Goal: Check status

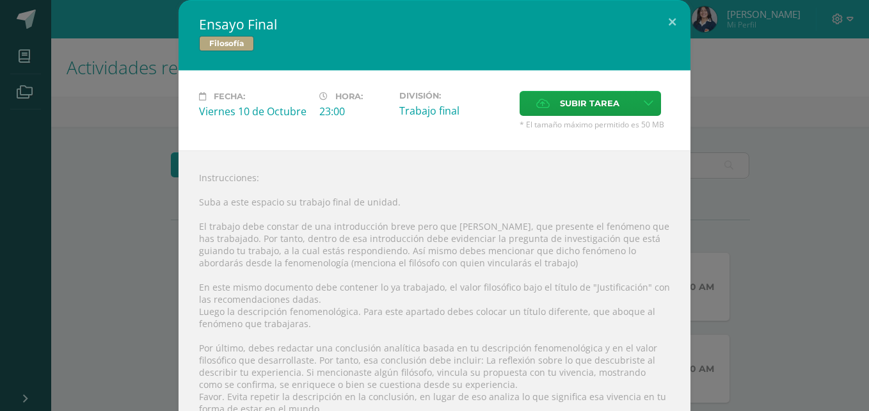
scroll to position [1018, 0]
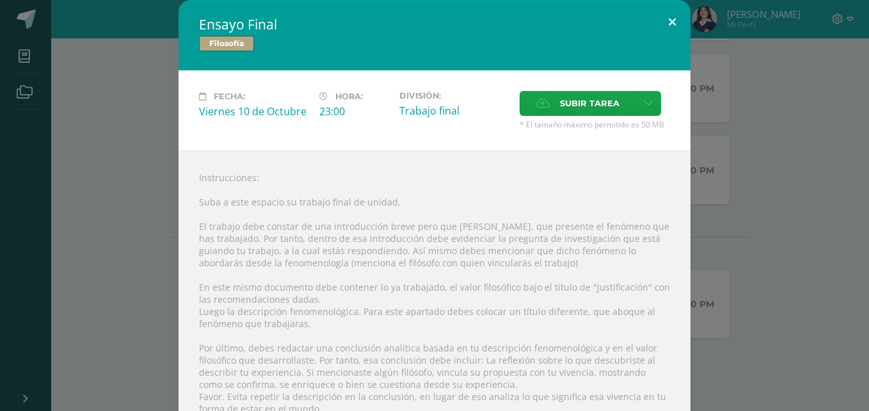
click at [664, 28] on button at bounding box center [672, 22] width 36 height 44
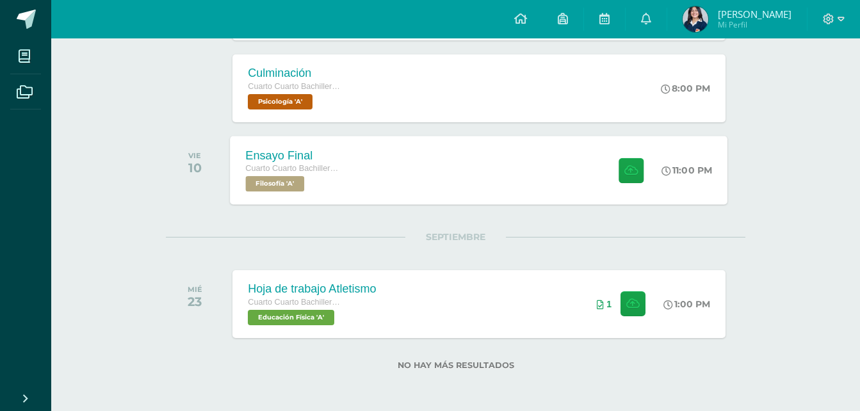
click at [647, 193] on div at bounding box center [628, 170] width 63 height 69
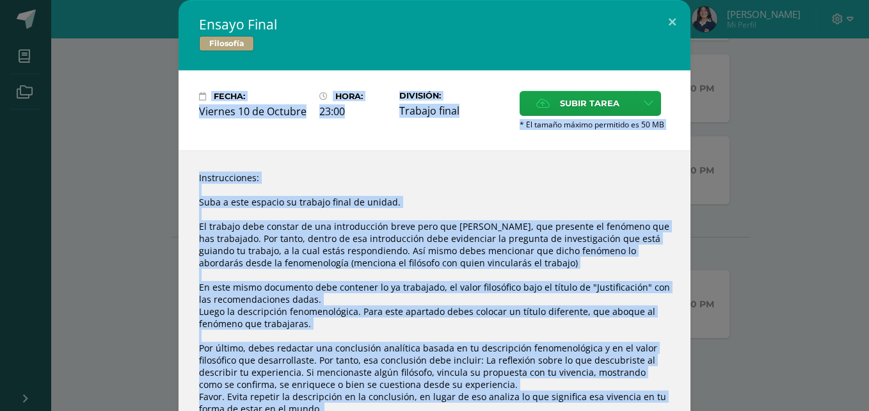
drag, startPoint x: 857, startPoint y: 136, endPoint x: 860, endPoint y: 169, distance: 32.8
click at [860, 169] on div "Ensayo Final Filosofía Fecha: Viernes 10 de Octubre Hora: 23:00 División: Traba…" at bounding box center [434, 205] width 869 height 411
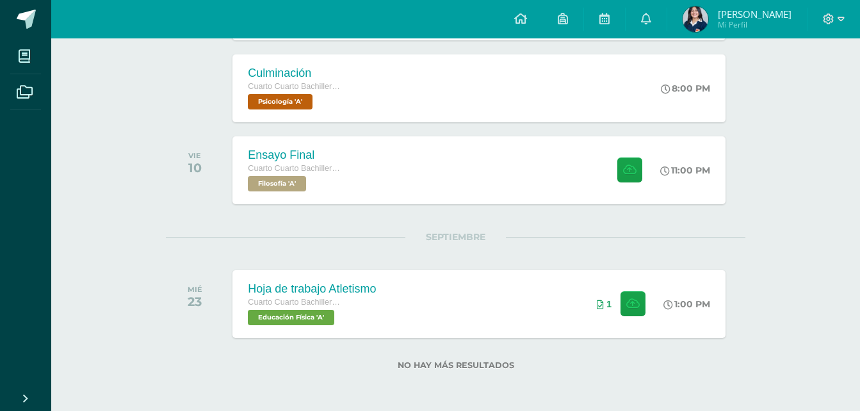
drag, startPoint x: 860, startPoint y: 169, endPoint x: 775, endPoint y: 229, distance: 104.3
click at [530, 179] on div "Ensayo Final Cuarto Cuarto Bachillerato en Ciencias y Letras Filosofía 'A' 11:0…" at bounding box center [478, 170] width 497 height 69
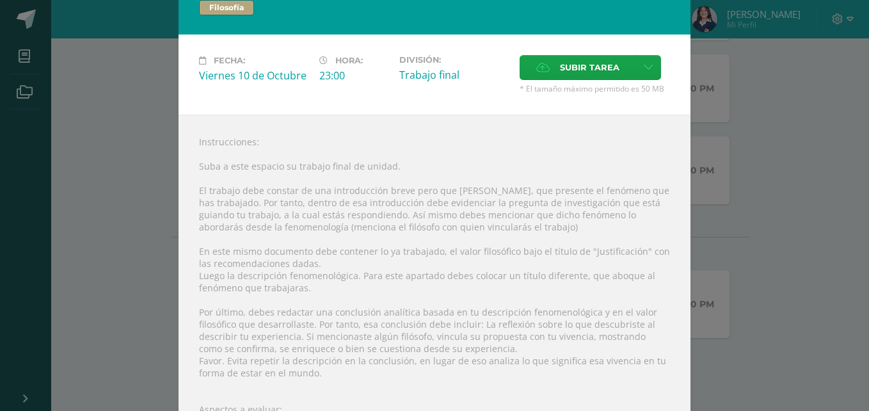
scroll to position [33, 0]
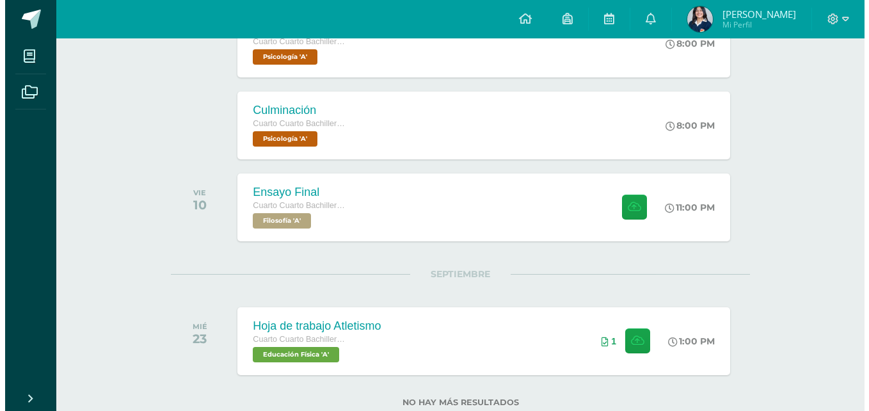
scroll to position [985, 0]
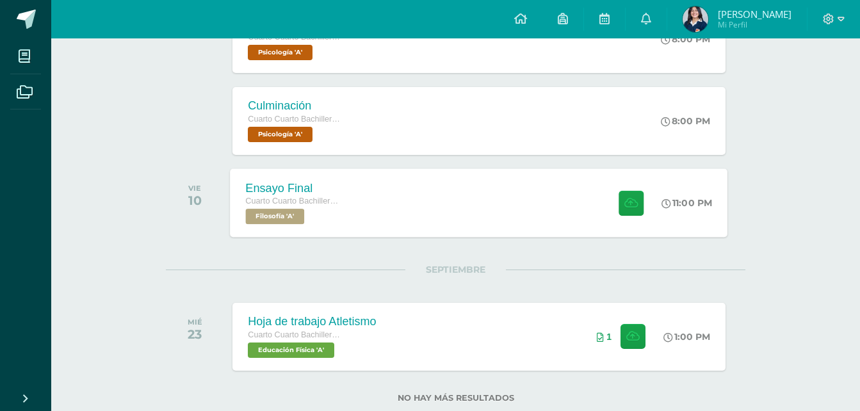
click at [435, 206] on div "Ensayo Final Cuarto Cuarto Bachillerato en Ciencias y Letras Filosofía 'A' 11:0…" at bounding box center [478, 202] width 497 height 69
